Goal: Transaction & Acquisition: Purchase product/service

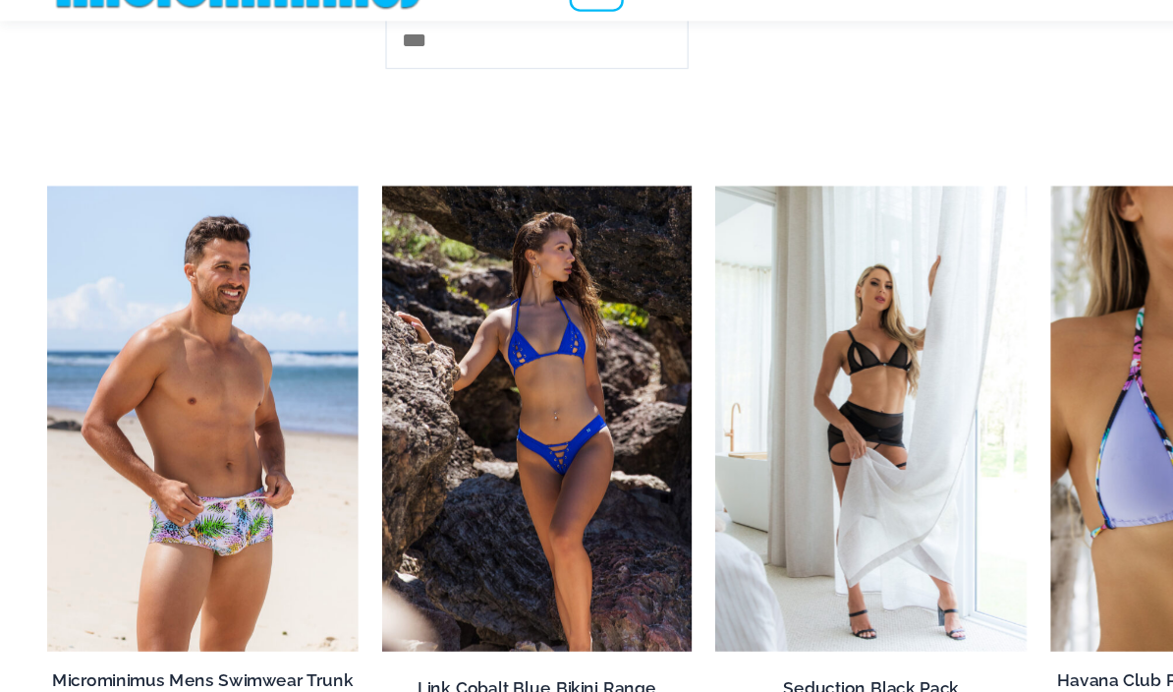
scroll to position [4913, 0]
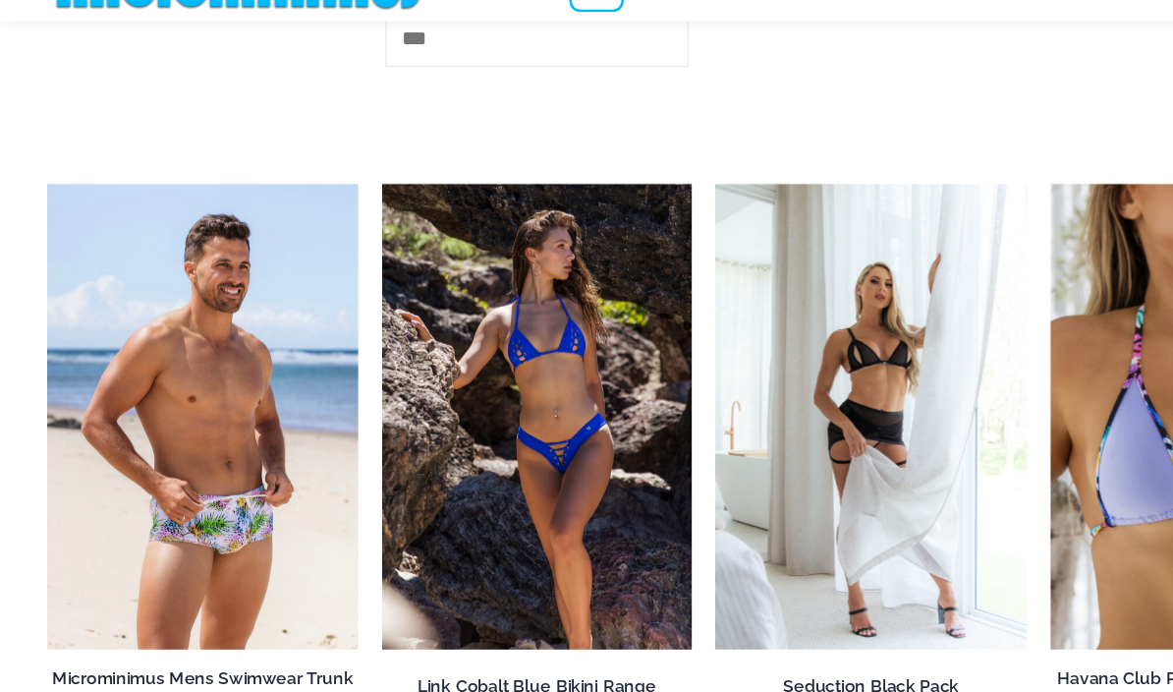
click at [318, 198] on img at bounding box center [318, 198] width 0 height 0
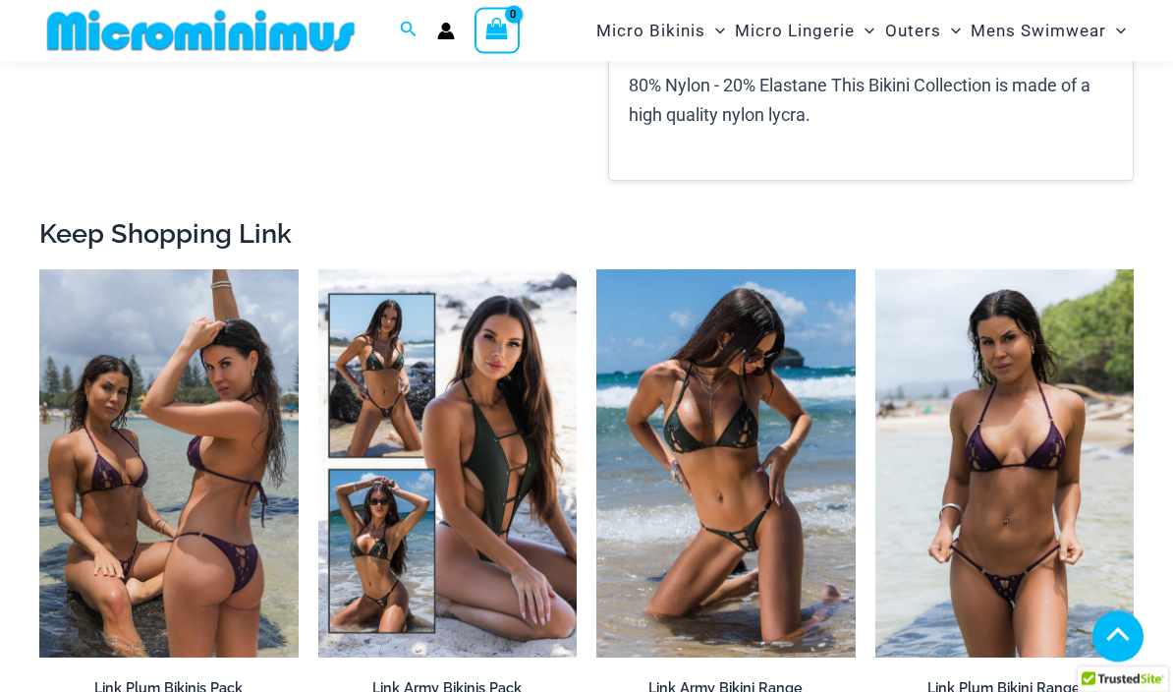
scroll to position [2248, 0]
click at [876, 269] on img at bounding box center [876, 269] width 0 height 0
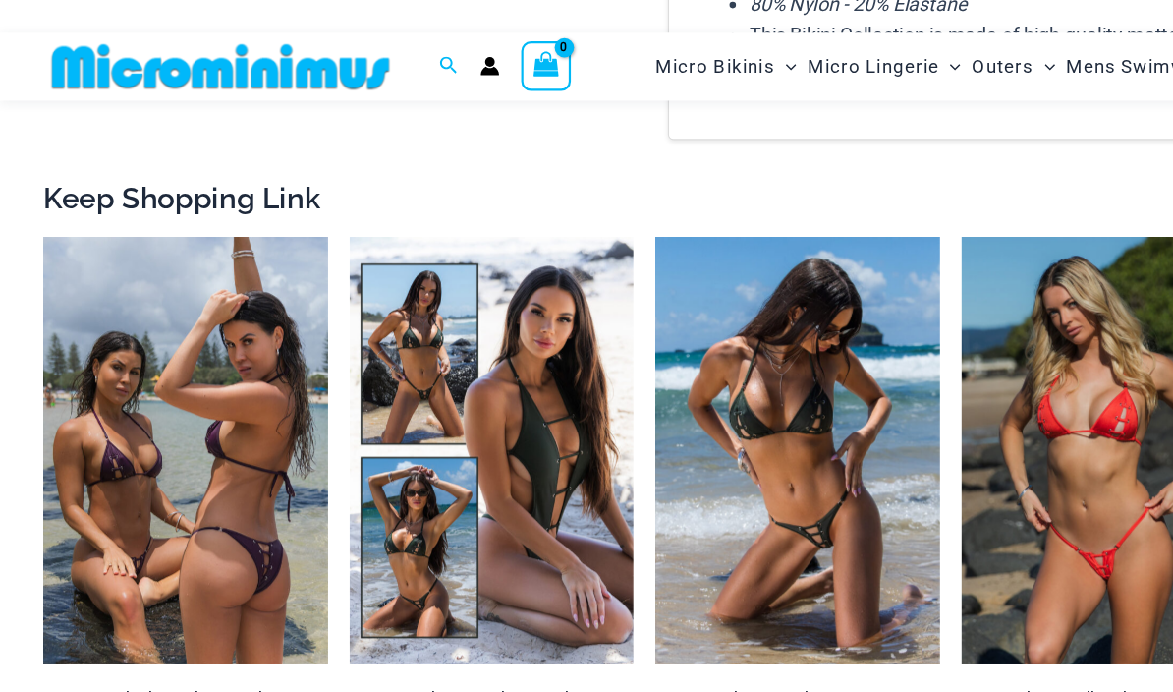
scroll to position [2832, 0]
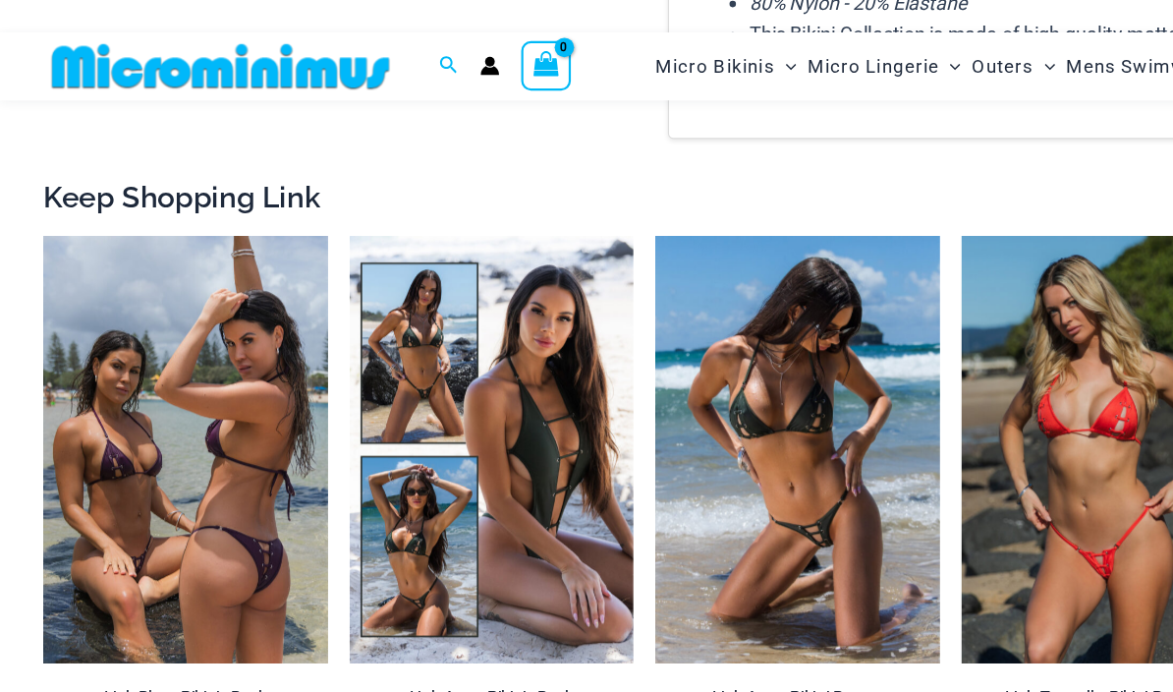
click at [876, 215] on img at bounding box center [876, 215] width 0 height 0
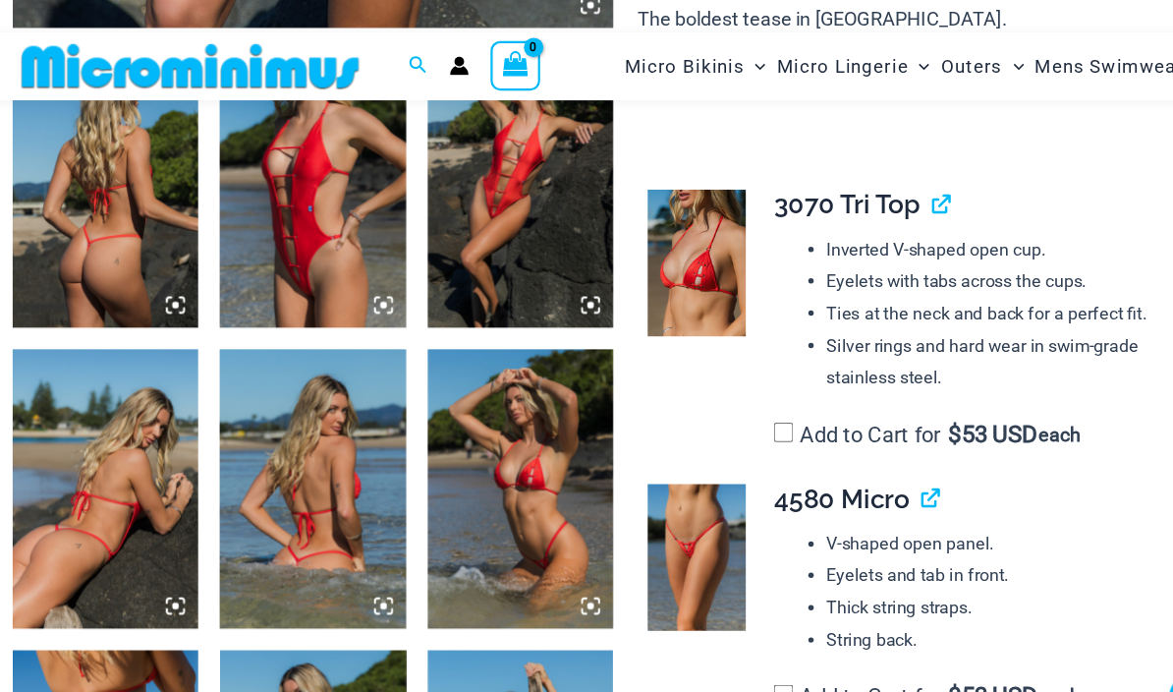
scroll to position [929, 0]
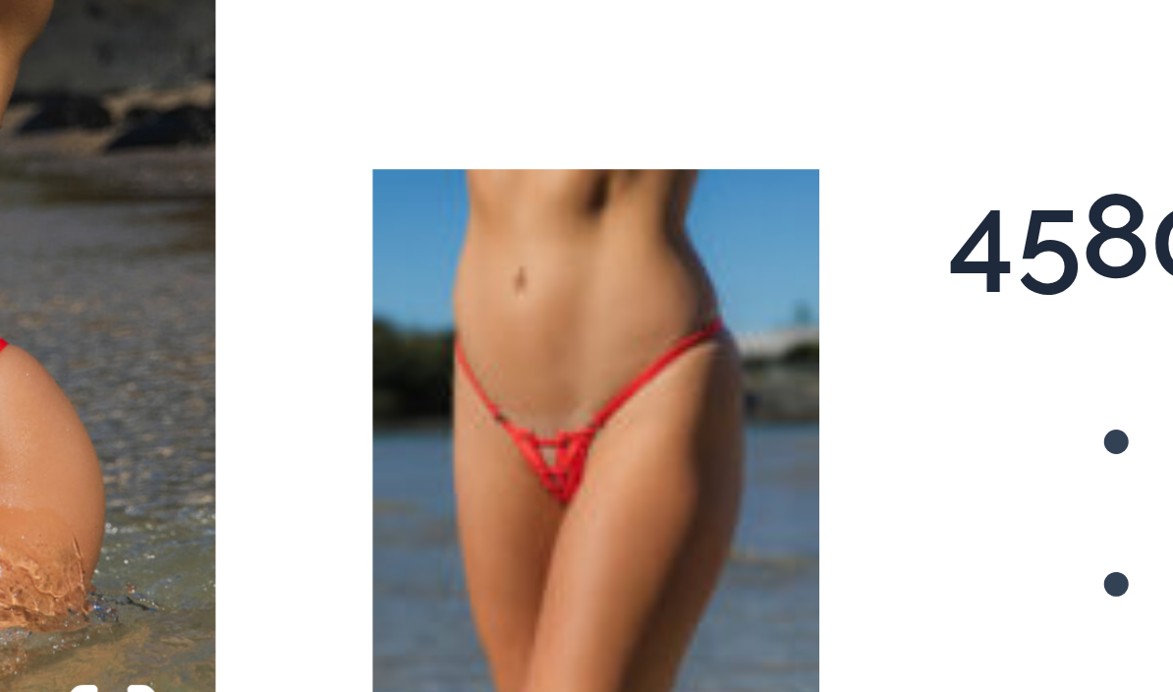
click at [713, 413] on td "**********" at bounding box center [923, 532] width 421 height 239
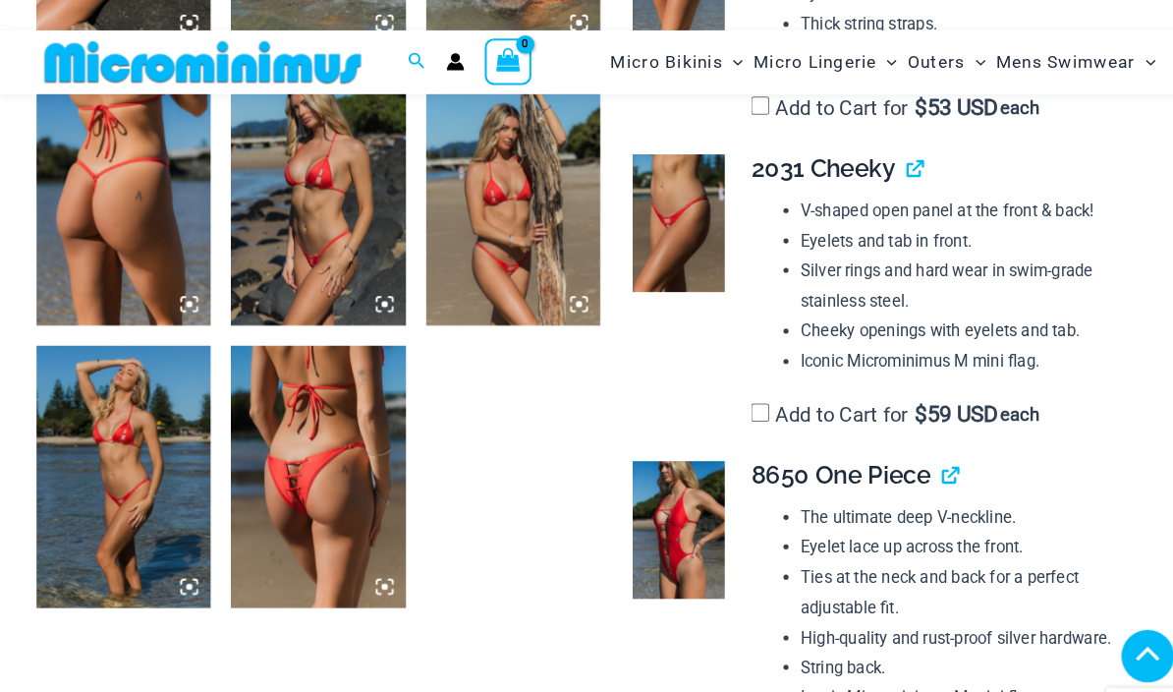
scroll to position [1491, 0]
